Goal: Information Seeking & Learning: Get advice/opinions

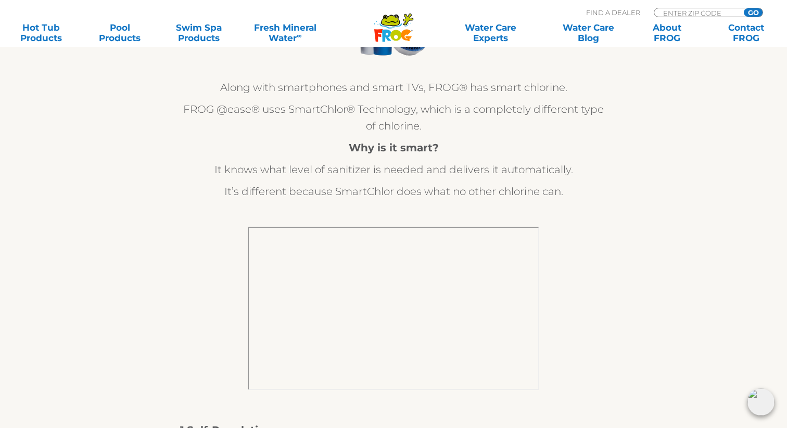
scroll to position [270, 0]
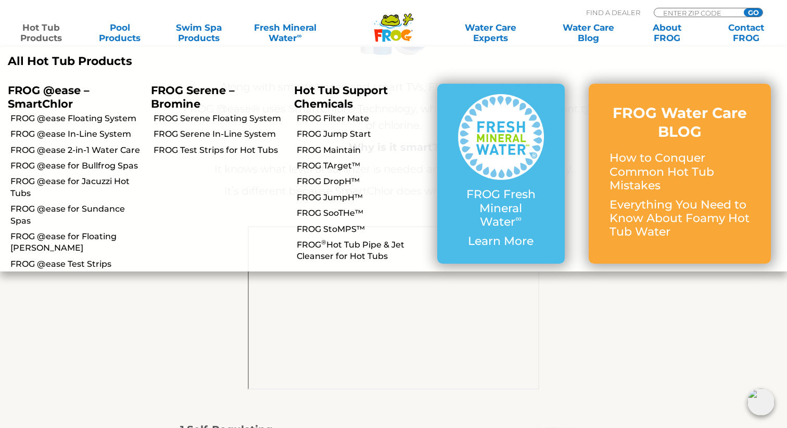
click at [39, 36] on link "Hot Tub Products" at bounding box center [40, 32] width 61 height 21
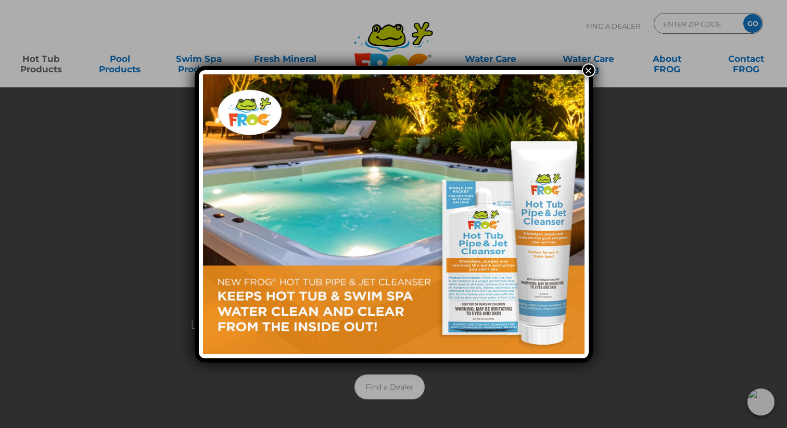
click at [587, 73] on button "×" at bounding box center [589, 71] width 14 height 14
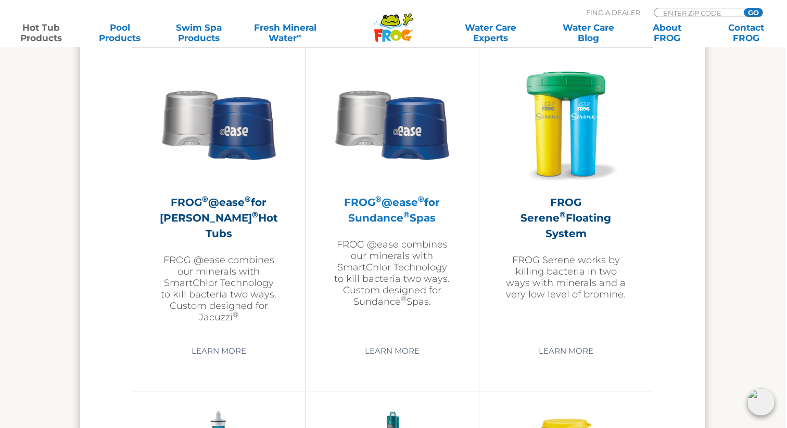
scroll to position [1859, 1]
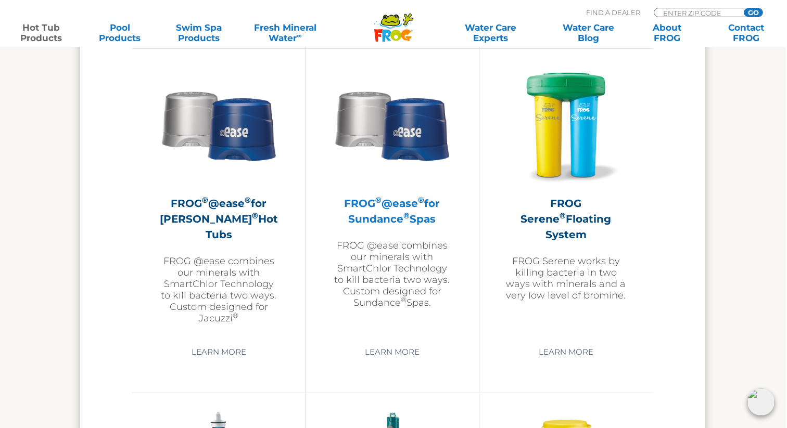
click at [381, 212] on h2 "FROG ® @ease ® for Sundance ® Spas" at bounding box center [392, 211] width 121 height 31
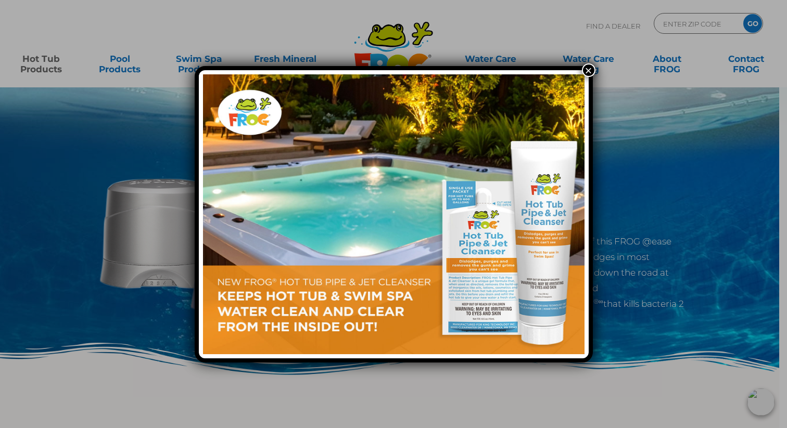
click at [587, 74] on button "×" at bounding box center [589, 71] width 14 height 14
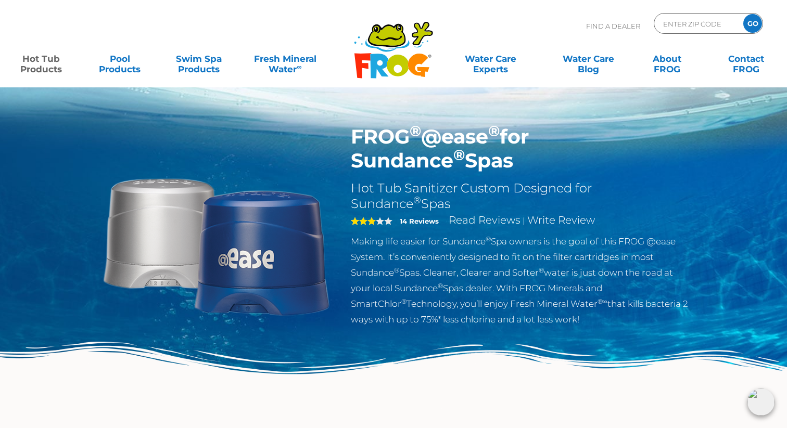
click at [415, 225] on strong "14 Reviews" at bounding box center [419, 221] width 39 height 8
click at [475, 221] on link "Read Reviews" at bounding box center [485, 220] width 72 height 12
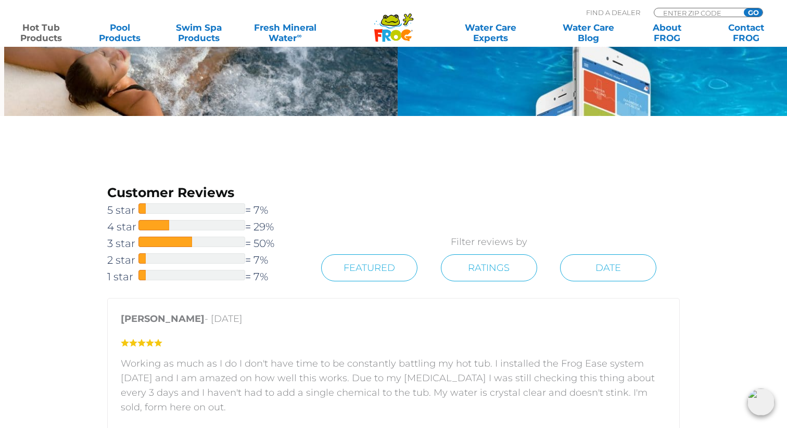
scroll to position [1492, 0]
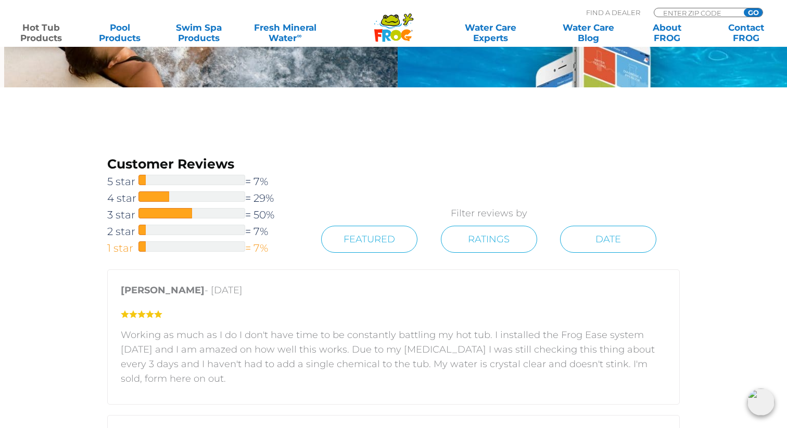
click at [131, 250] on span "1 star" at bounding box center [122, 248] width 31 height 17
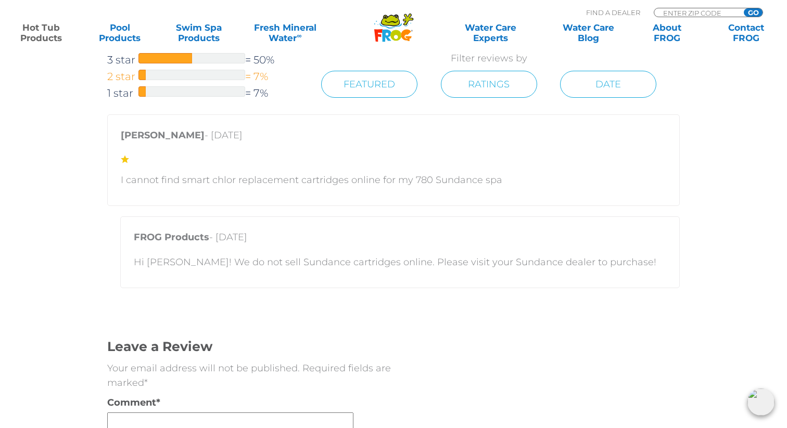
click at [121, 75] on span "2 star" at bounding box center [122, 76] width 31 height 17
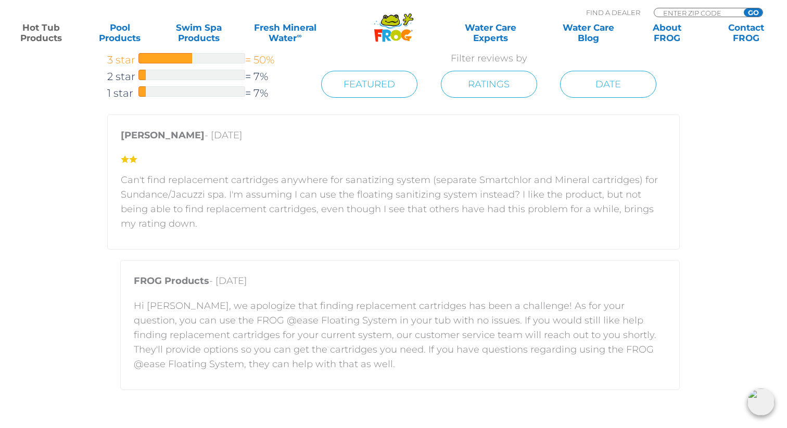
click at [123, 61] on span "3 star" at bounding box center [122, 60] width 31 height 17
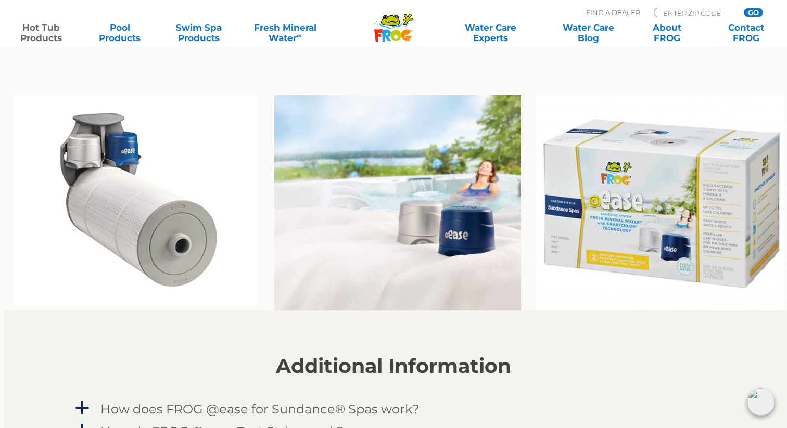
scroll to position [756, 0]
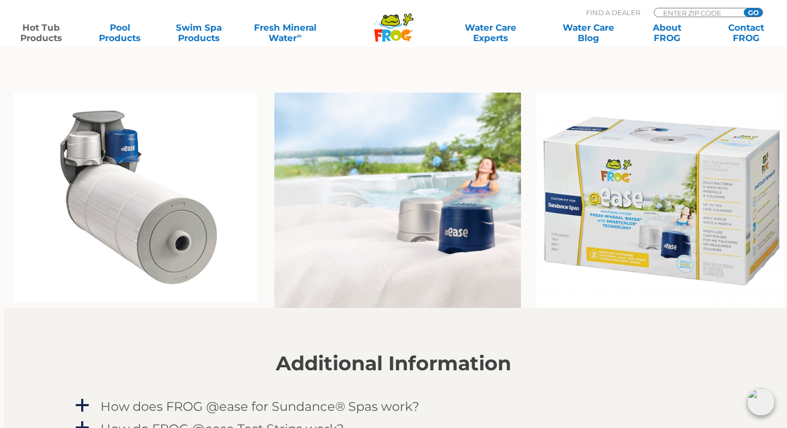
click at [90, 150] on img at bounding box center [136, 198] width 244 height 210
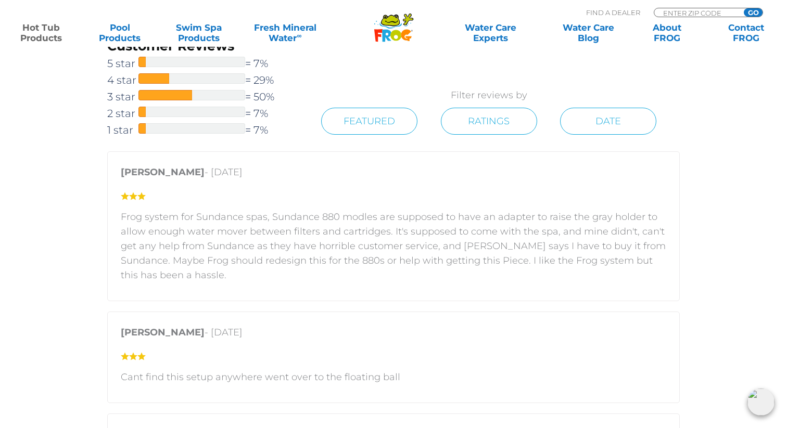
scroll to position [1612, 0]
